Goal: Task Accomplishment & Management: Use online tool/utility

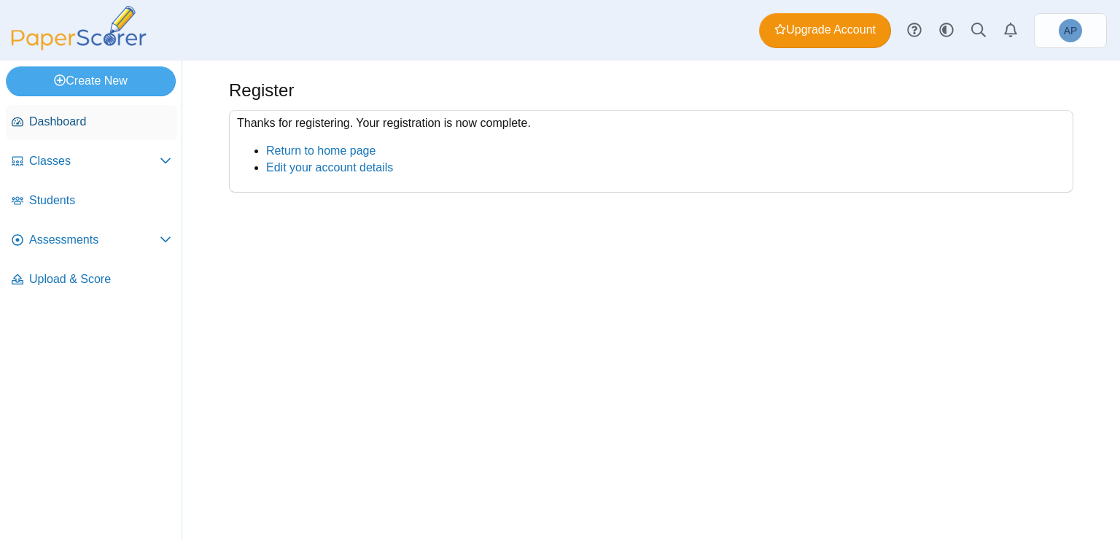
click at [125, 122] on span "Dashboard" at bounding box center [100, 122] width 142 height 16
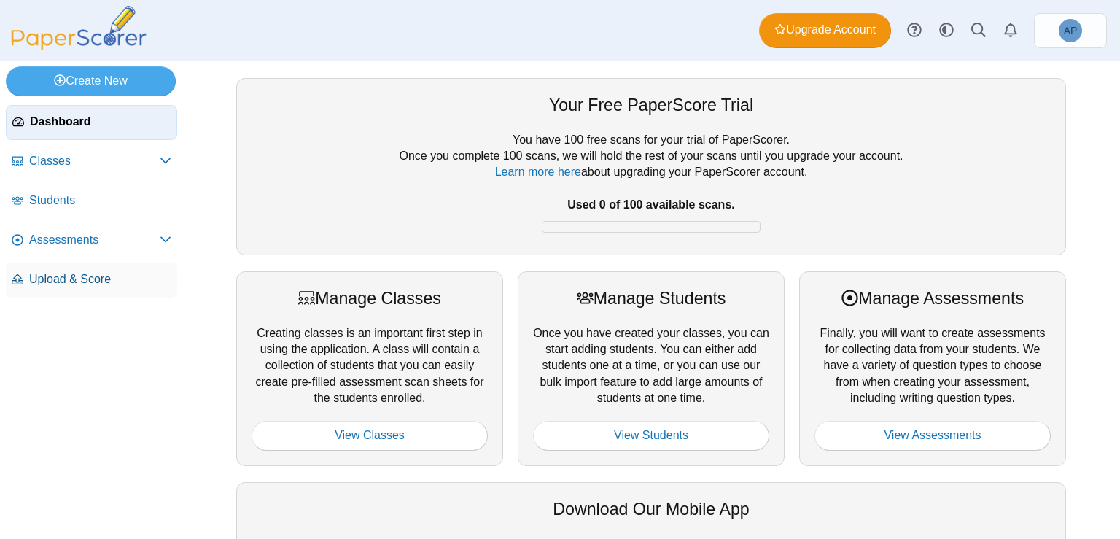
click at [134, 280] on span "Upload & Score" at bounding box center [100, 279] width 142 height 16
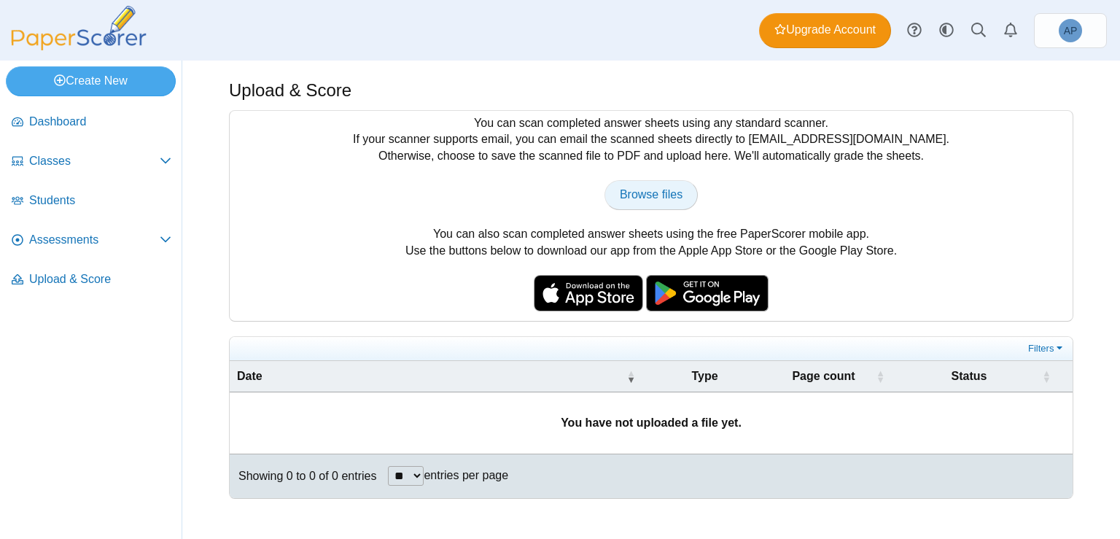
click at [652, 189] on span "Browse files" at bounding box center [651, 194] width 63 height 12
type input "**********"
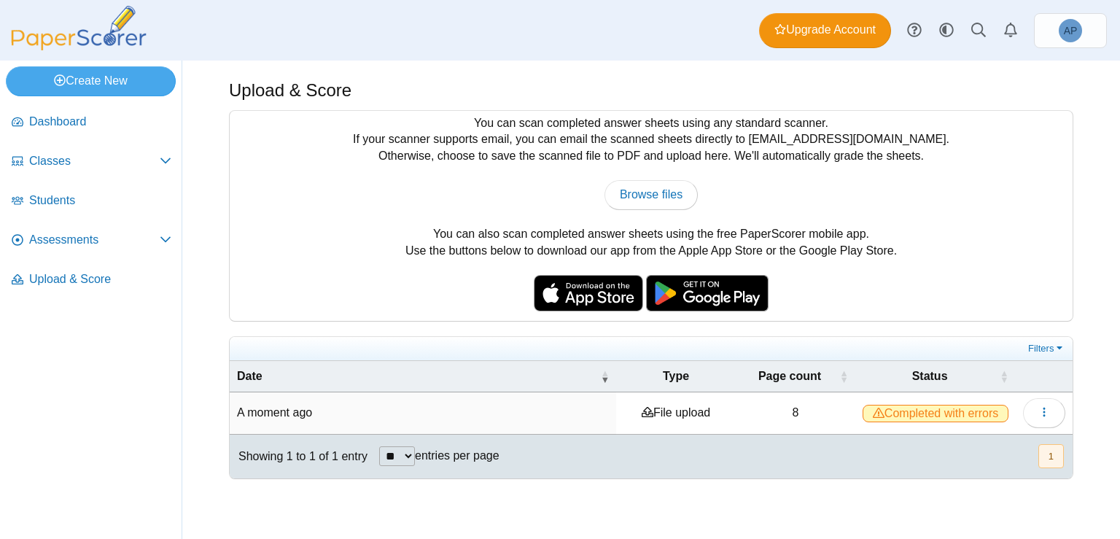
click at [932, 413] on span "Completed with errors" at bounding box center [935, 413] width 146 height 17
click at [890, 413] on span "Completed with errors" at bounding box center [935, 413] width 146 height 17
click at [1047, 407] on icon "button" at bounding box center [1044, 412] width 12 height 12
click at [995, 441] on link "View scanned pages" at bounding box center [978, 443] width 175 height 22
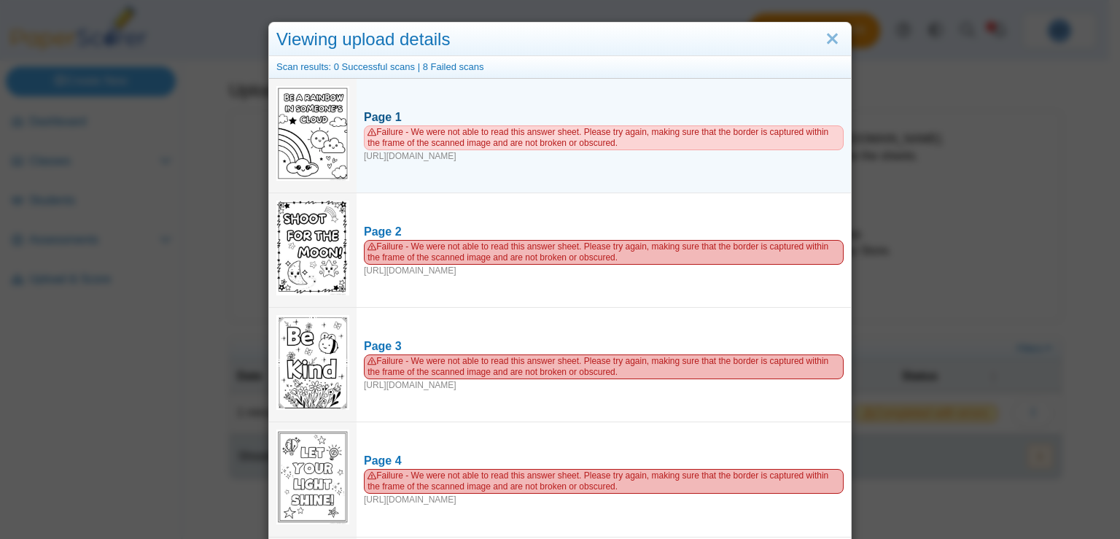
click at [545, 128] on span "Failure - We were not able to read this answer sheet. Please try again, making …" at bounding box center [604, 137] width 480 height 25
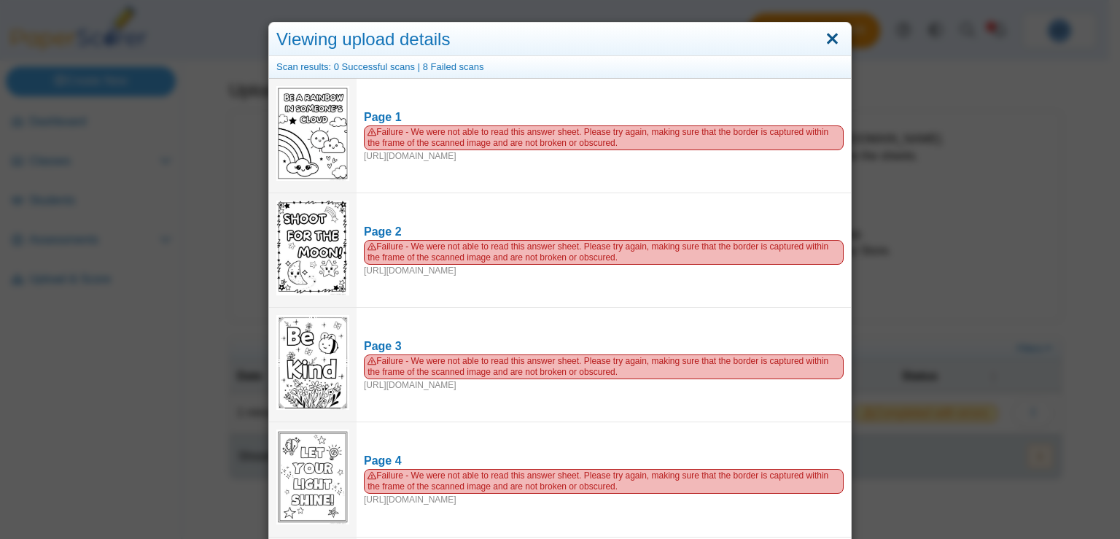
click at [827, 34] on link "Close" at bounding box center [832, 39] width 23 height 25
